Goal: Information Seeking & Learning: Find specific page/section

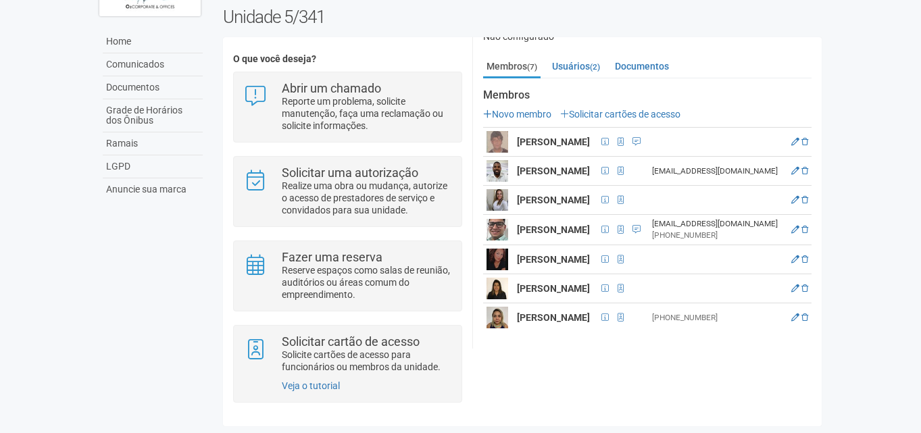
scroll to position [213, 0]
click at [799, 313] on icon at bounding box center [795, 317] width 8 height 8
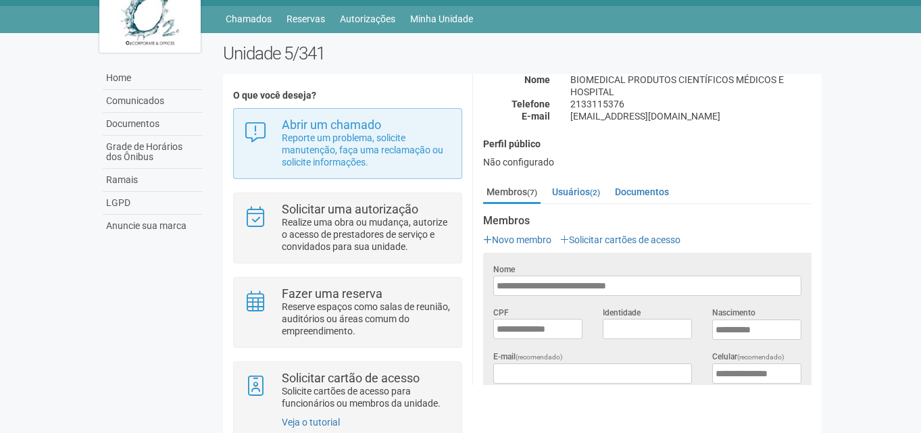
scroll to position [0, 0]
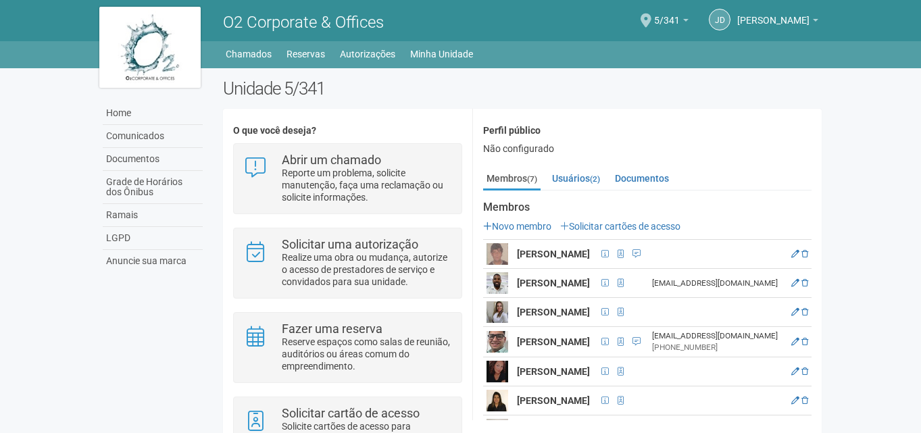
scroll to position [135, 0]
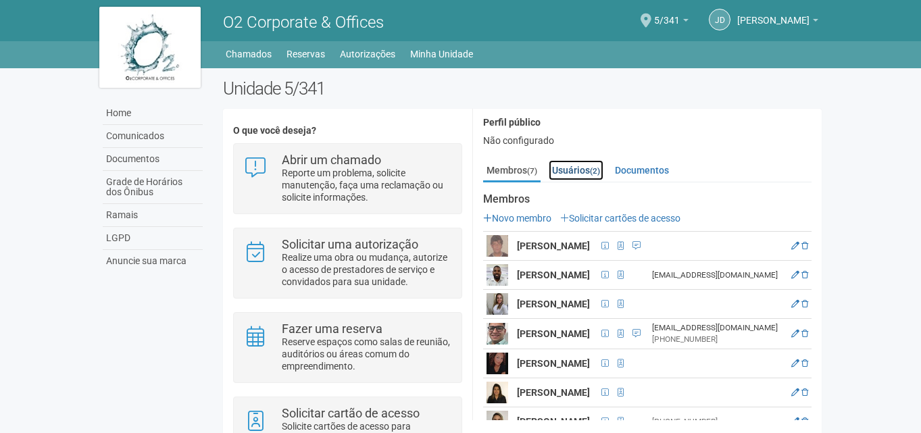
click at [581, 168] on link "Usuários (2)" at bounding box center [575, 170] width 55 height 20
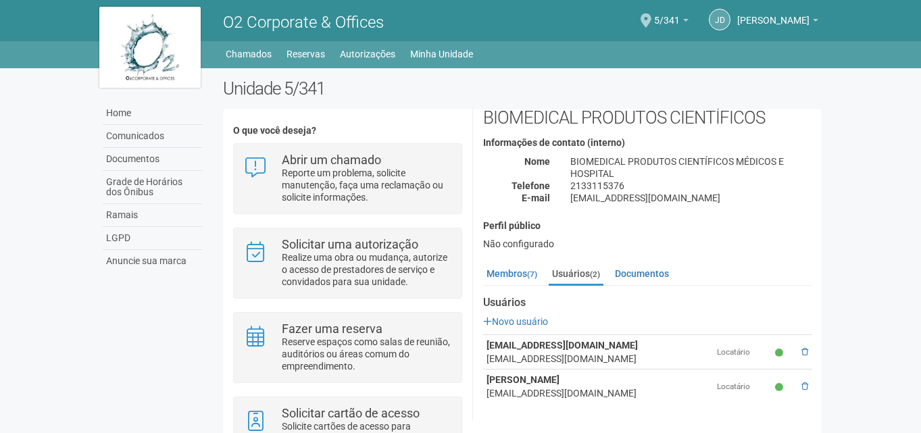
scroll to position [32, 0]
click at [645, 272] on link "Documentos" at bounding box center [641, 273] width 61 height 20
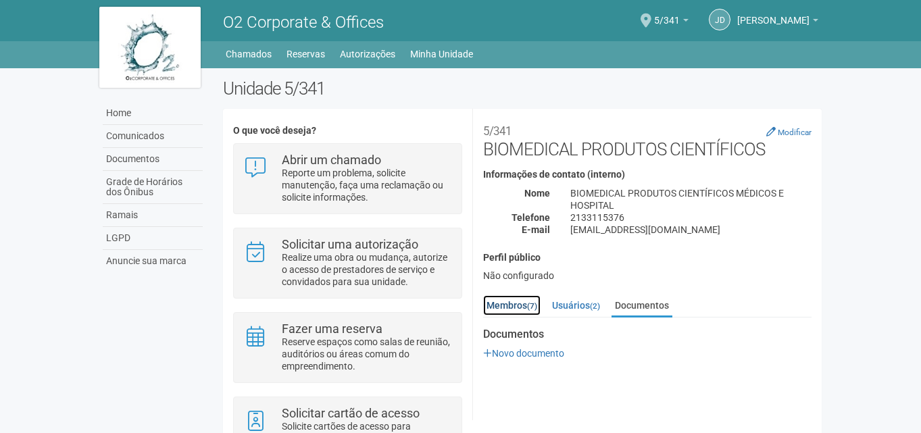
click at [510, 303] on link "Membros (7)" at bounding box center [511, 305] width 57 height 20
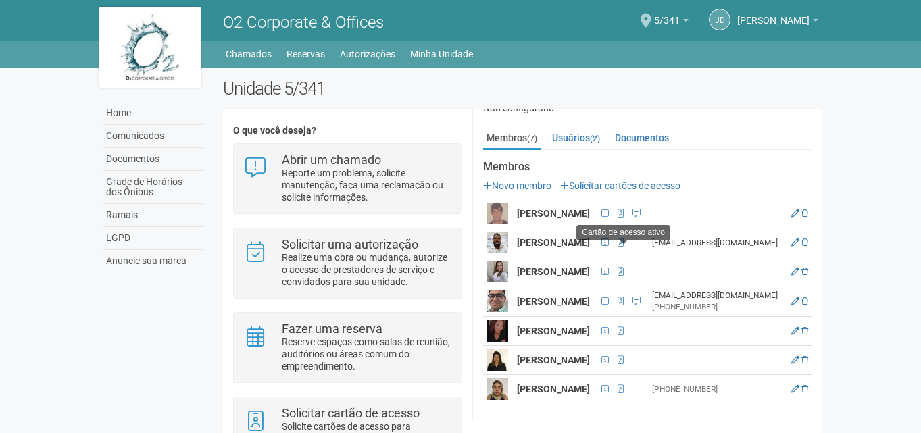
scroll to position [213, 0]
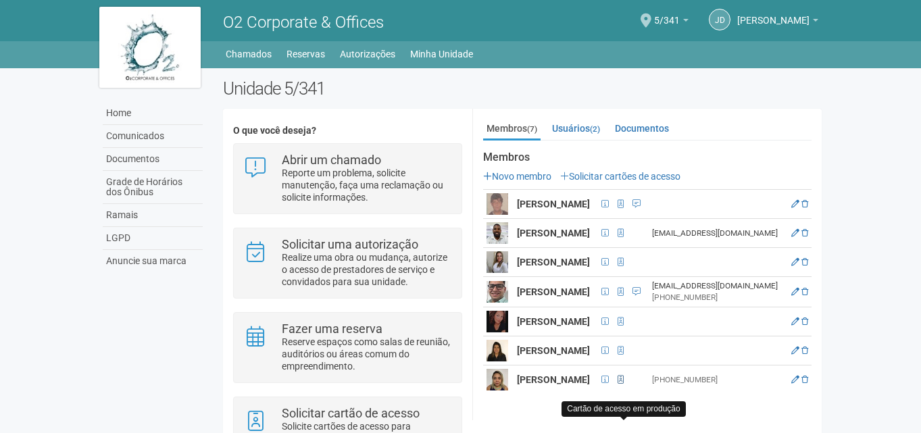
click at [623, 384] on span at bounding box center [620, 380] width 6 height 8
click at [609, 384] on span at bounding box center [604, 380] width 7 height 8
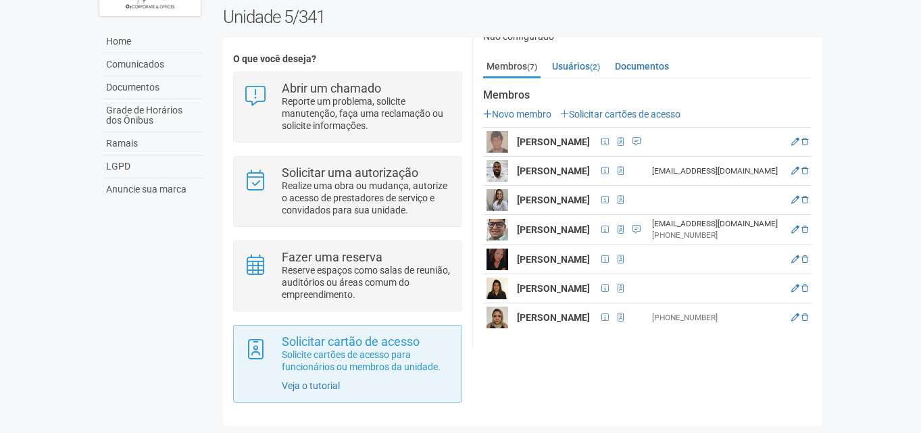
scroll to position [74, 0]
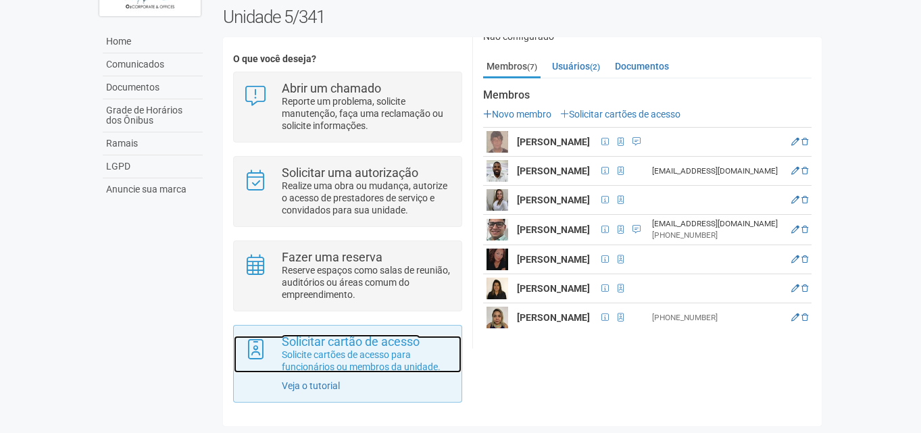
click at [317, 349] on p "Solicite cartões de acesso para funcionários ou membros da unidade." at bounding box center [367, 361] width 170 height 24
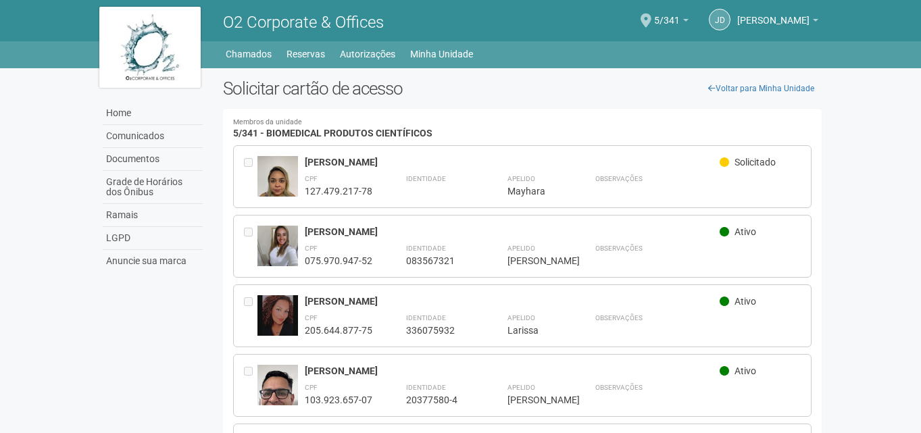
click at [349, 42] on div "Home Home Comunicados Documentos Grade de Horários dos Ônibus Ramais LGPD Anunc…" at bounding box center [460, 52] width 743 height 22
click at [351, 49] on link "Autorizações" at bounding box center [367, 54] width 55 height 19
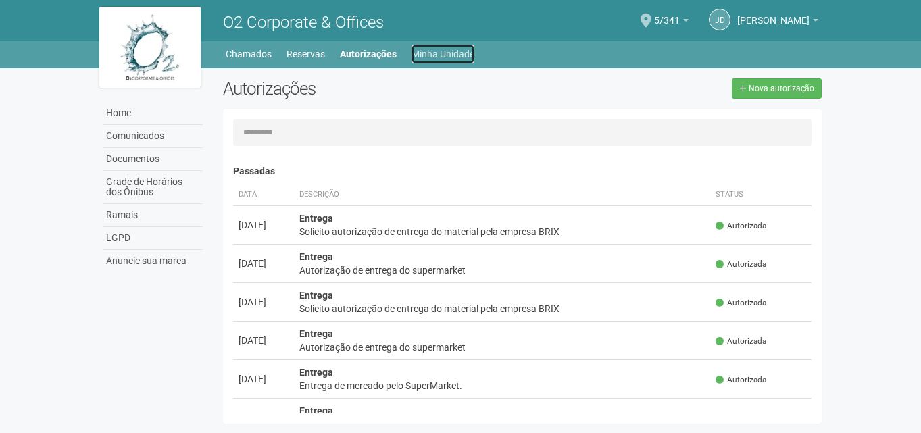
click at [440, 57] on link "Minha Unidade" at bounding box center [442, 54] width 63 height 19
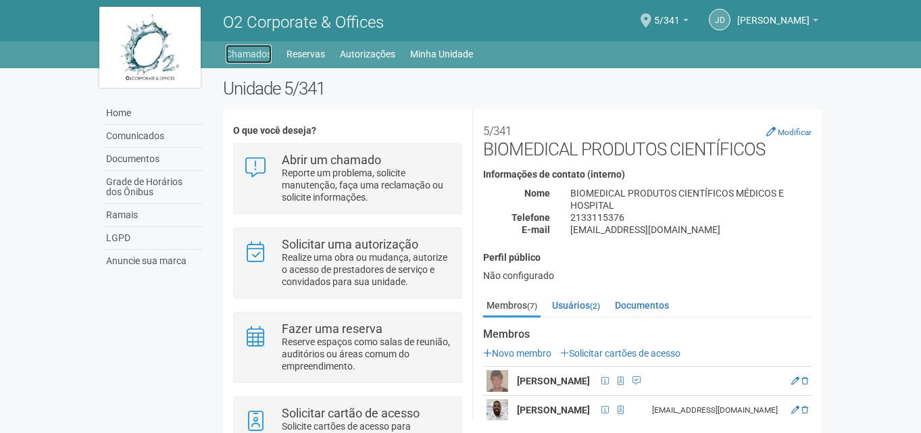
click at [247, 61] on link "Chamados" at bounding box center [249, 54] width 46 height 19
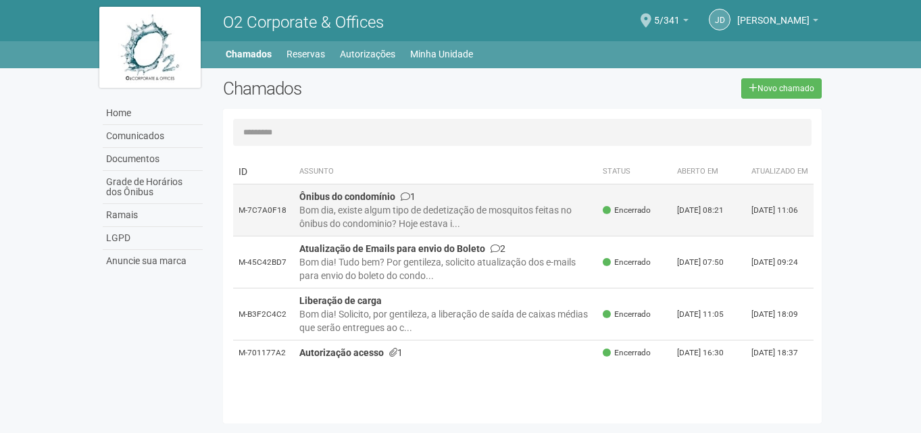
click at [456, 221] on div "Bom dia, existe algum tipo de dedetização de mosquitos feitas no ônibus do cond…" at bounding box center [445, 216] width 293 height 27
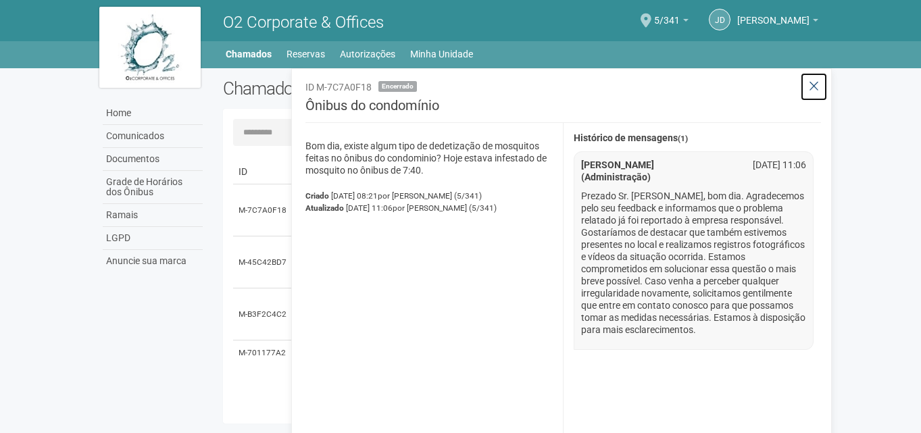
click at [813, 88] on icon at bounding box center [814, 87] width 10 height 14
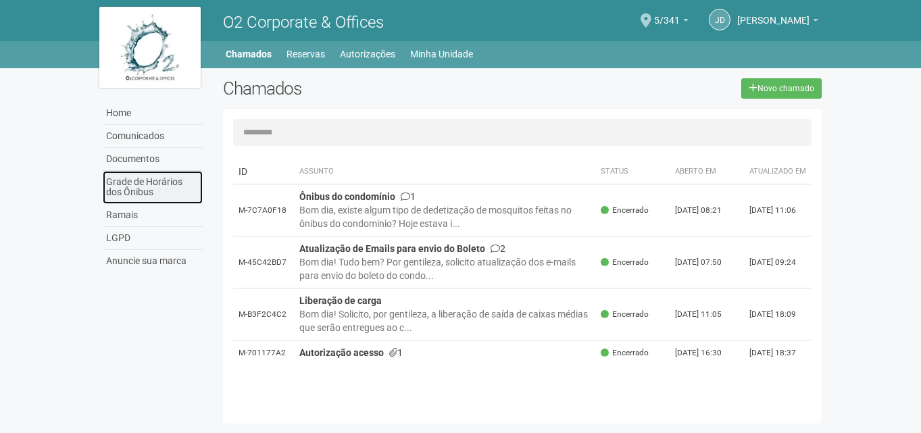
click at [145, 186] on link "Grade de Horários dos Ônibus" at bounding box center [153, 187] width 100 height 33
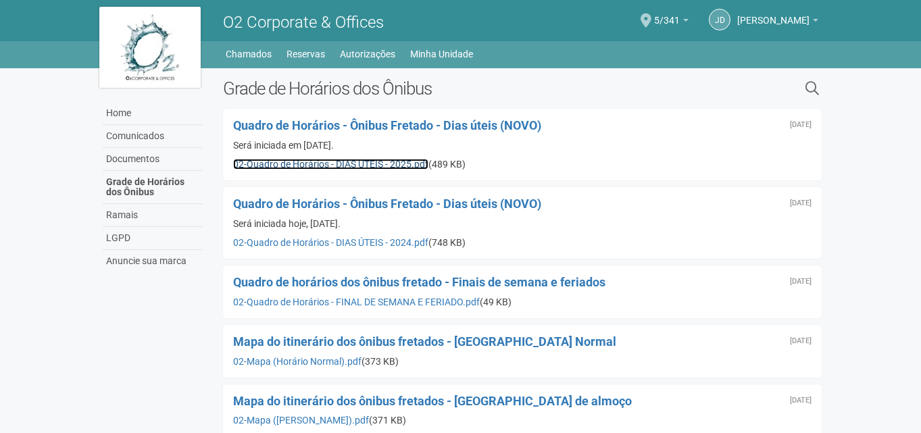
click at [340, 163] on link "02-Quadro de Horários - DIAS ÚTEIS - 2025.pdf" at bounding box center [330, 164] width 195 height 11
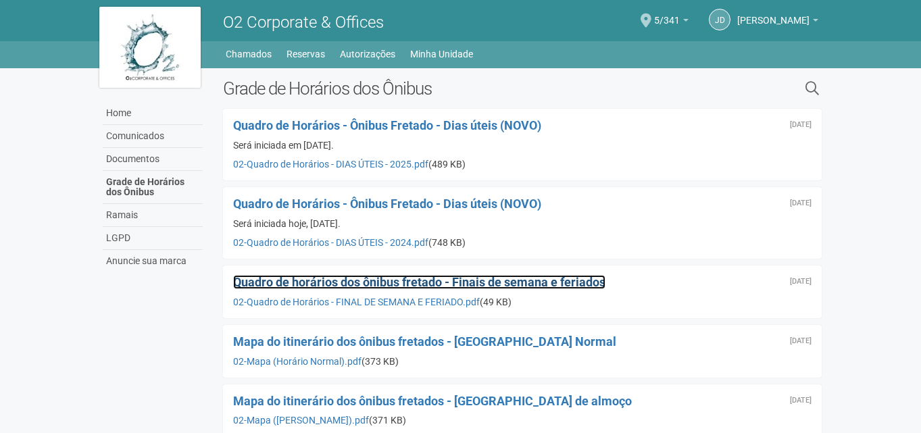
click at [415, 284] on span "Quadro de horários dos ônibus fretado - Finais de semana e feriados" at bounding box center [419, 282] width 372 height 14
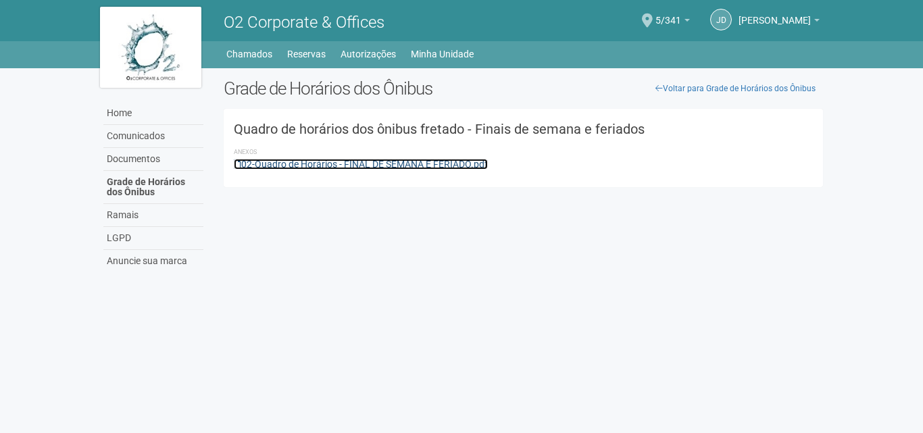
click at [342, 165] on link "02-Quadro de Horários - FINAL DE SEMANA E FERIADO.pdf" at bounding box center [361, 164] width 254 height 11
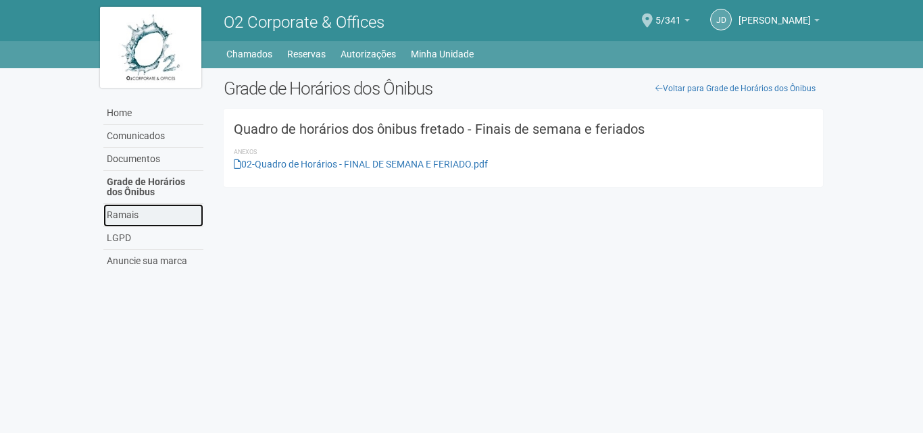
click at [133, 215] on link "Ramais" at bounding box center [153, 215] width 100 height 23
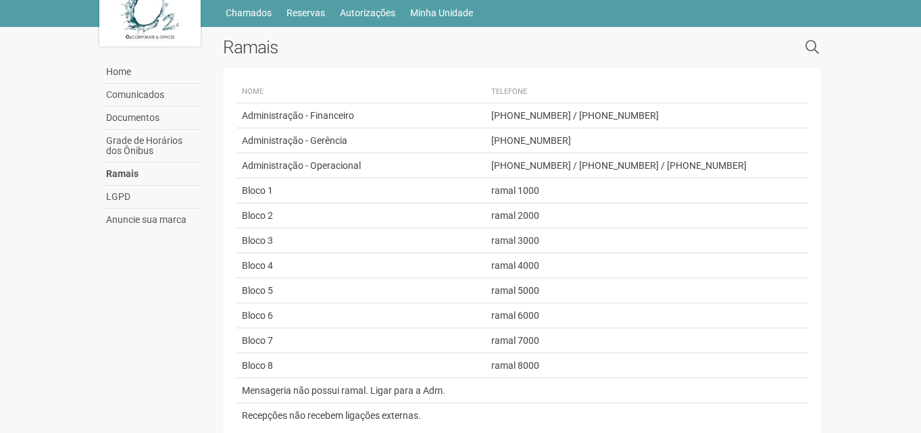
scroll to position [63, 0]
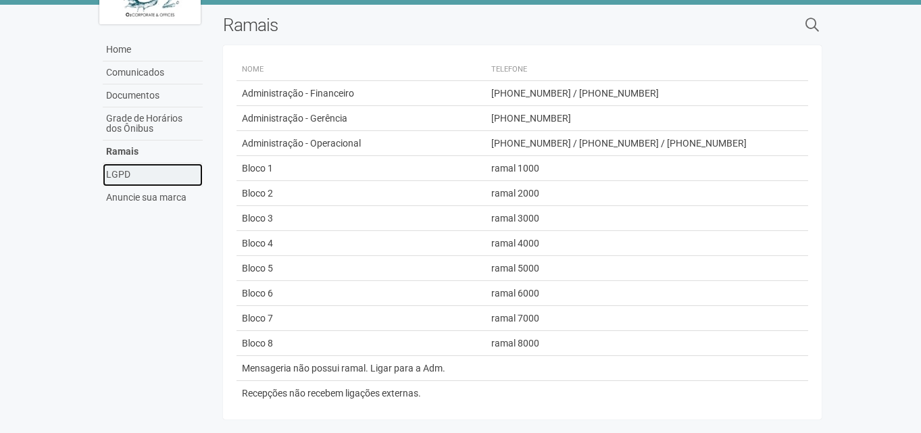
click at [136, 179] on link "LGPD" at bounding box center [153, 174] width 100 height 23
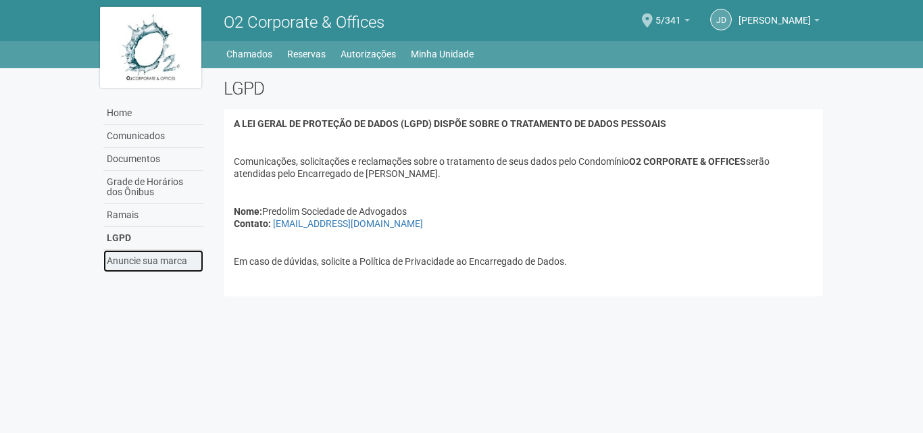
click at [144, 263] on link "Anuncie sua marca" at bounding box center [153, 261] width 100 height 22
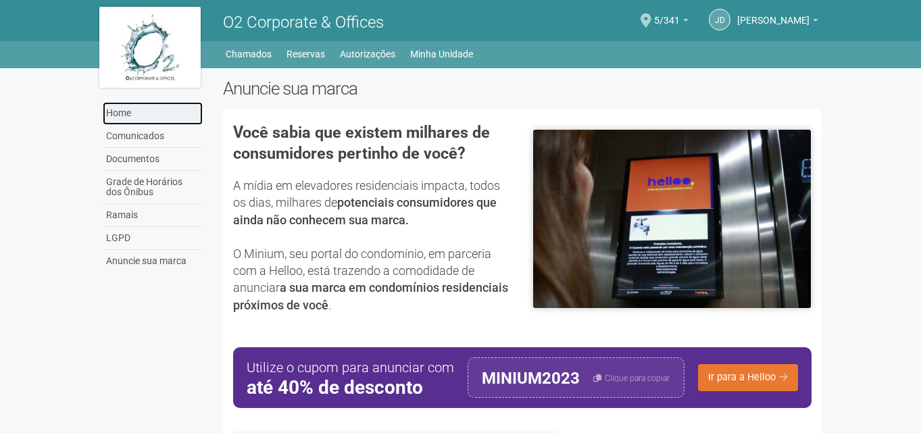
click at [136, 113] on link "Home" at bounding box center [153, 113] width 100 height 23
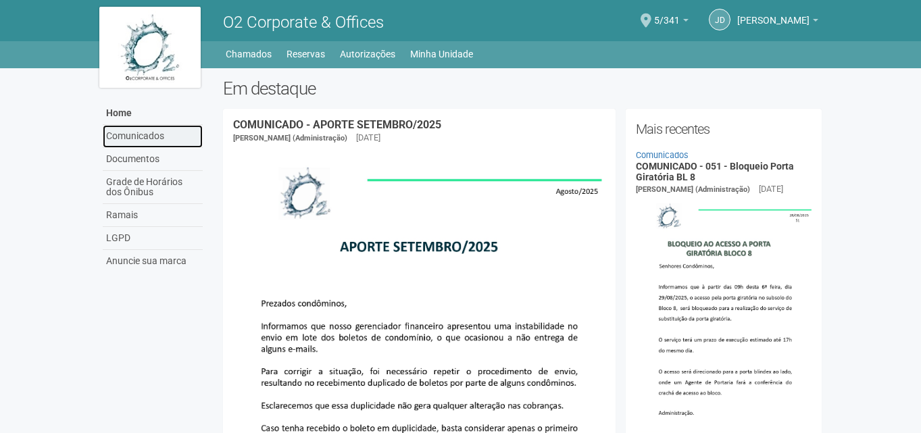
click at [135, 134] on link "Comunicados" at bounding box center [153, 136] width 100 height 23
